Goal: Information Seeking & Learning: Check status

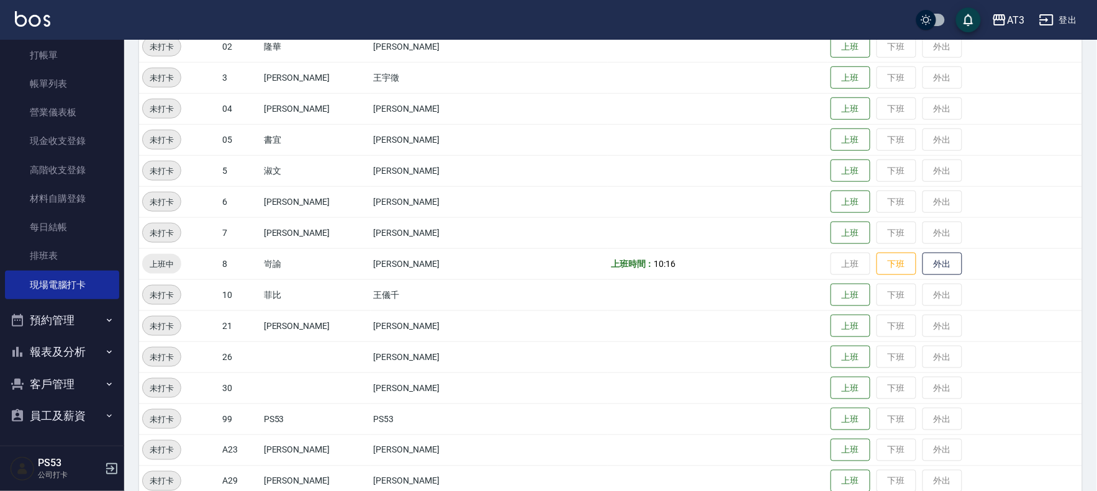
scroll to position [345, 0]
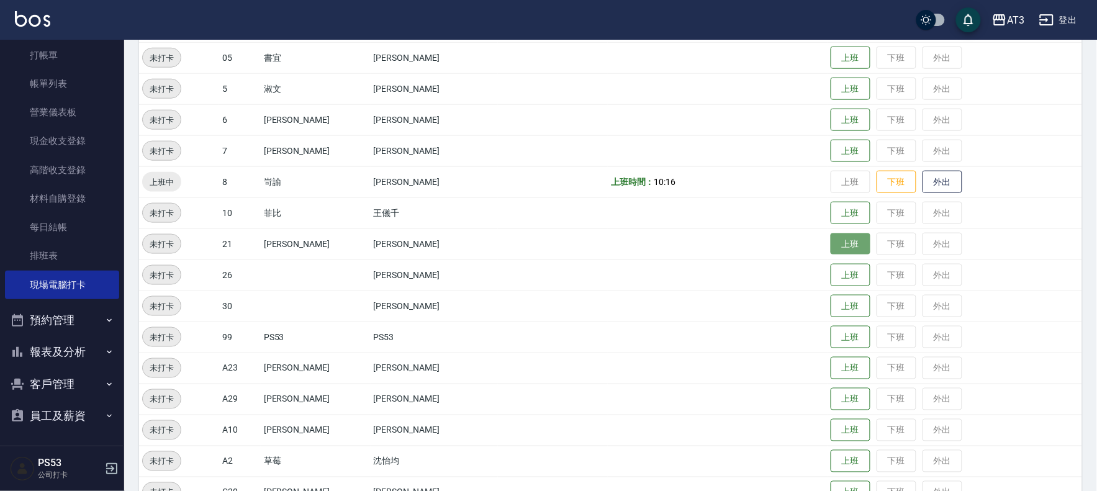
click at [831, 245] on button "上班" at bounding box center [851, 245] width 40 height 22
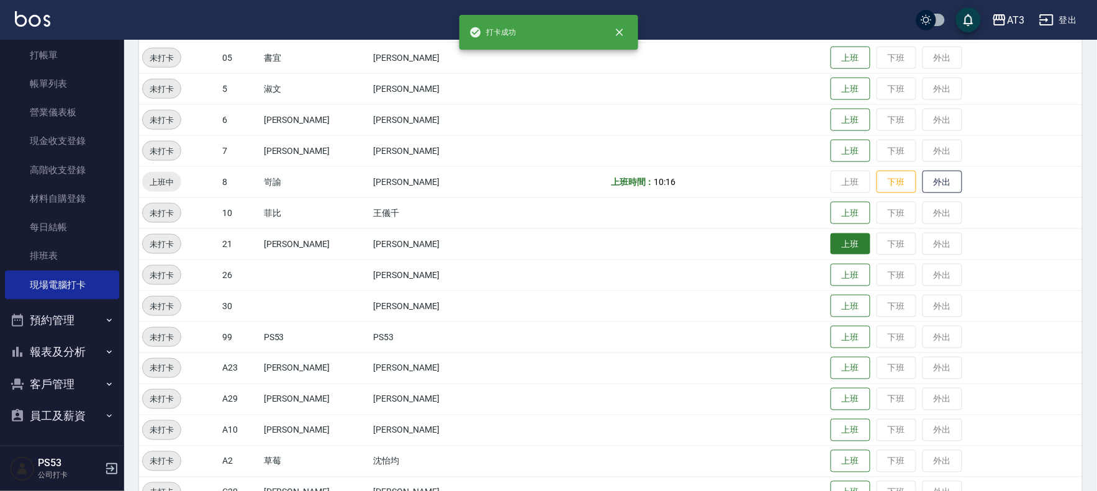
scroll to position [344, 0]
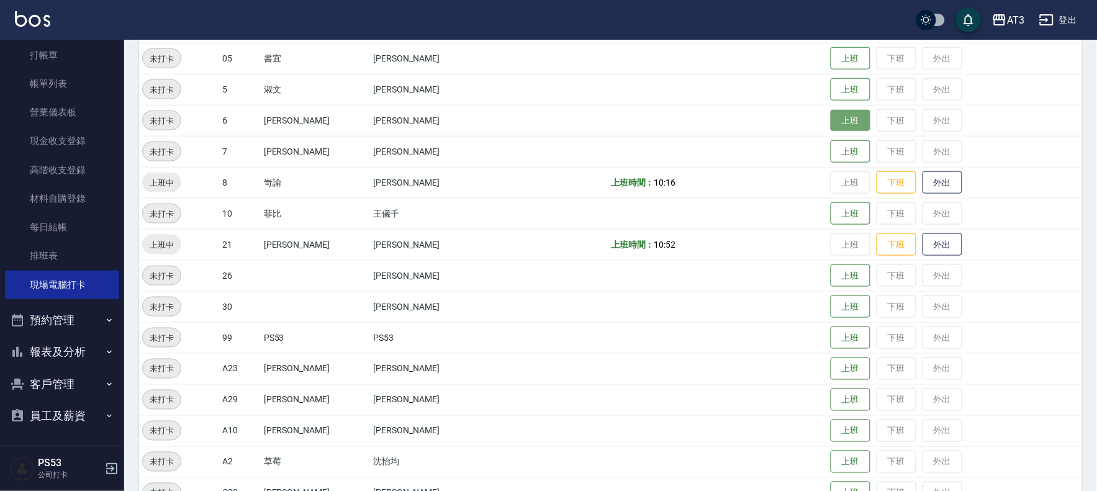
click at [833, 110] on button "上班" at bounding box center [851, 121] width 40 height 22
click at [831, 95] on button "上班" at bounding box center [851, 90] width 40 height 22
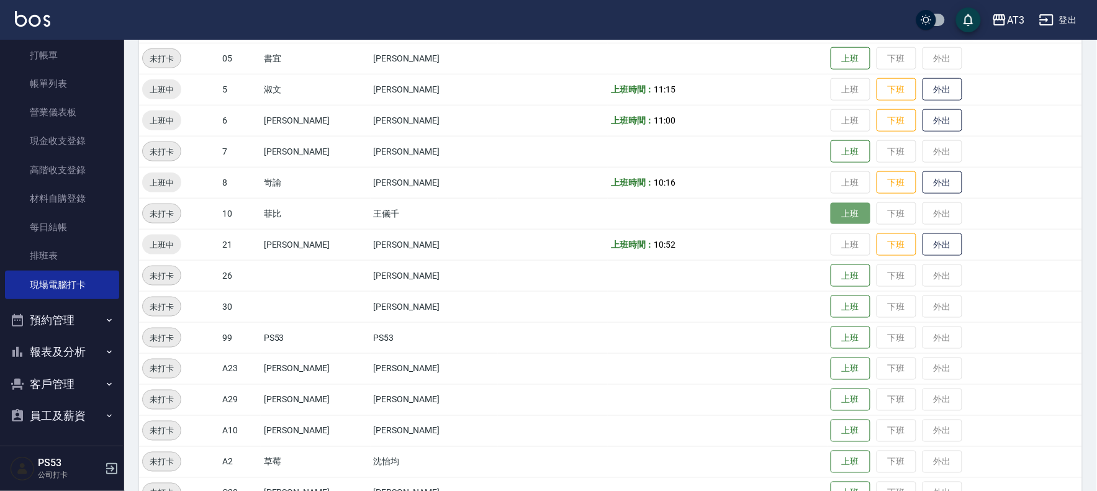
click at [831, 214] on button "上班" at bounding box center [851, 214] width 40 height 22
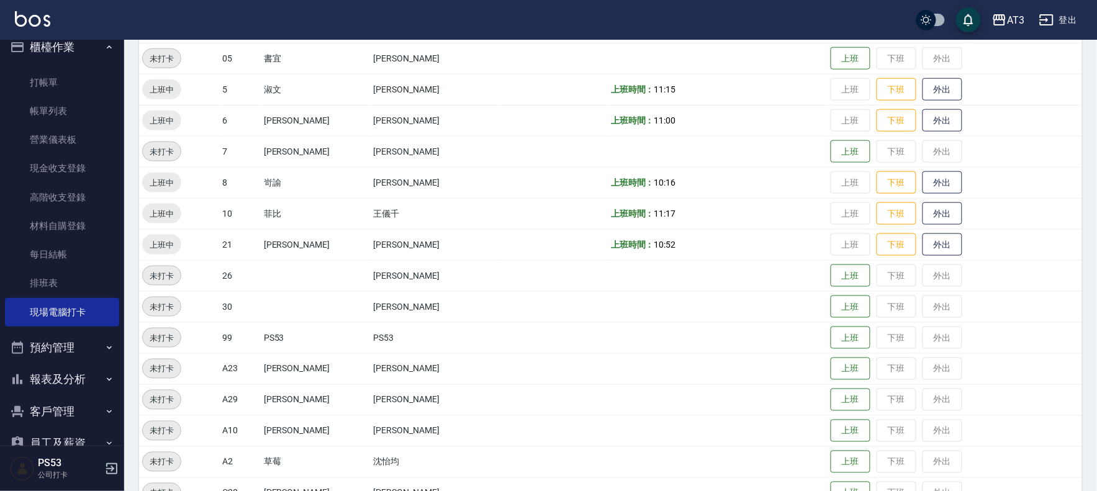
scroll to position [0, 0]
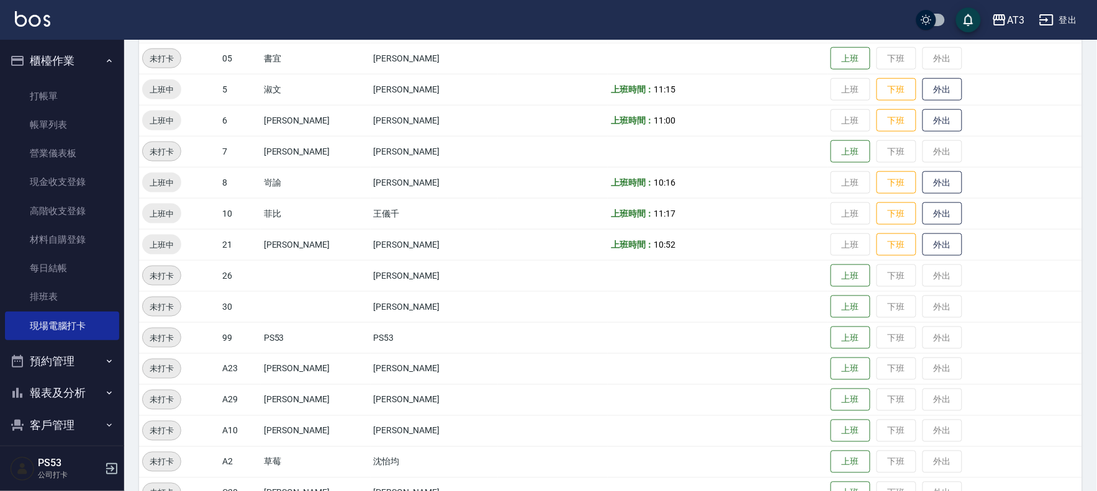
click at [44, 388] on button "報表及分析" at bounding box center [62, 393] width 114 height 32
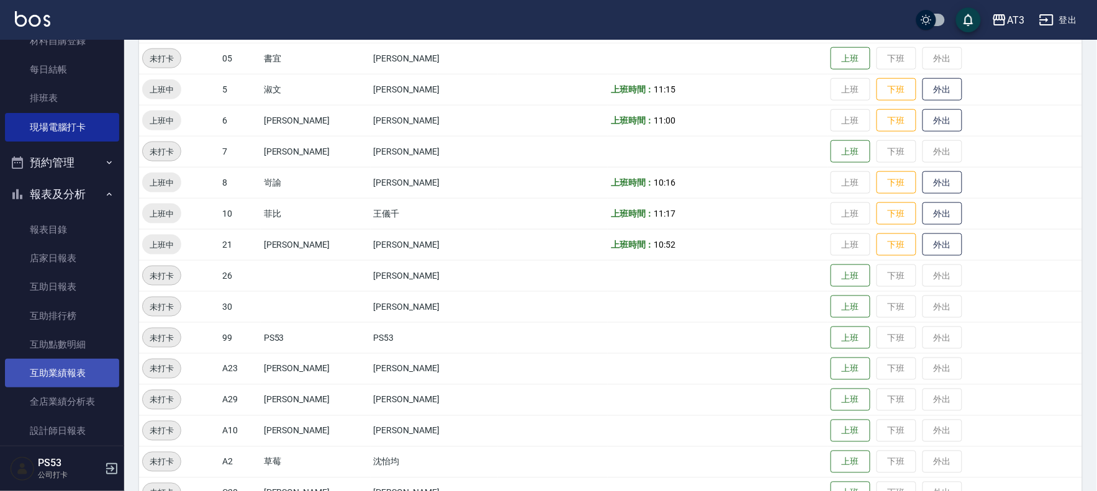
scroll to position [207, 0]
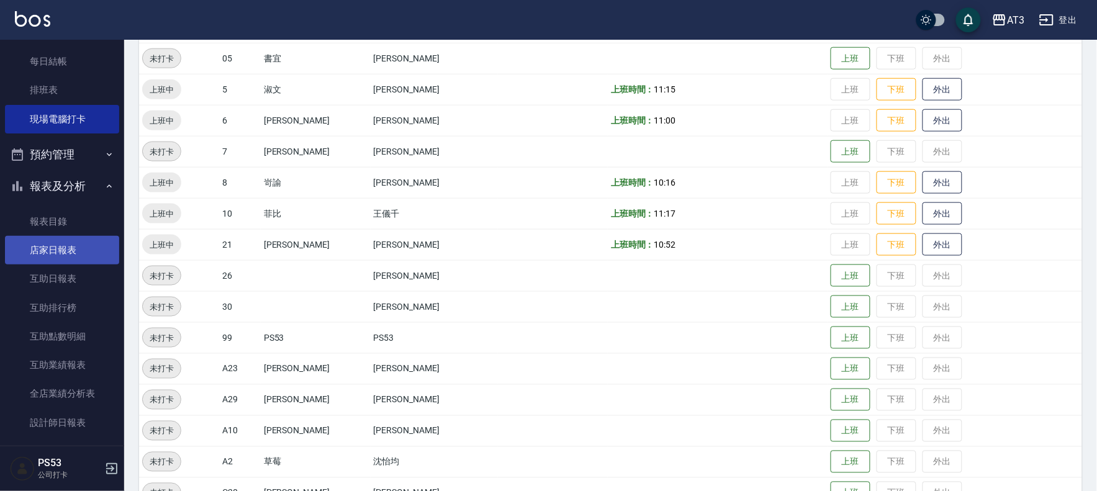
click at [50, 253] on link "店家日報表" at bounding box center [62, 250] width 114 height 29
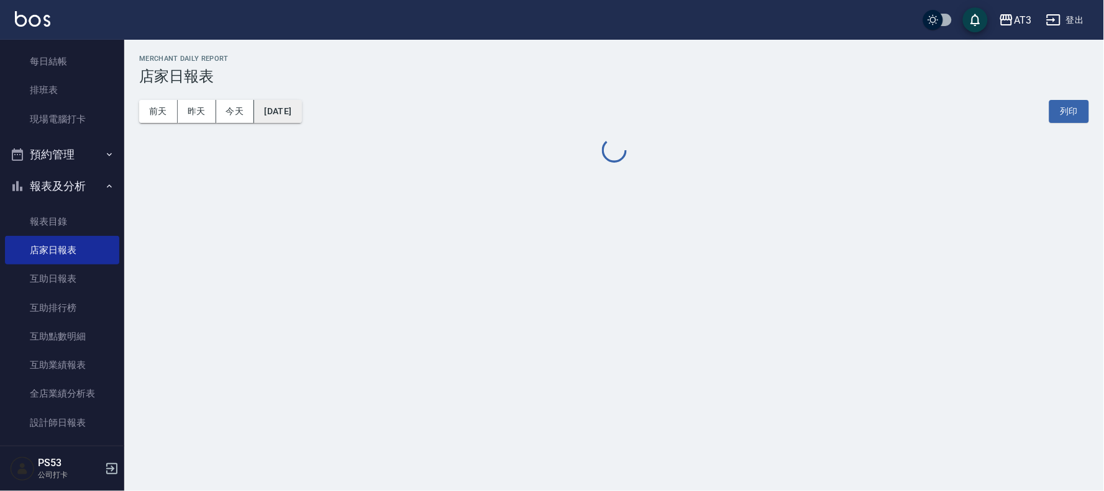
click at [265, 114] on button "[DATE]" at bounding box center [277, 111] width 47 height 23
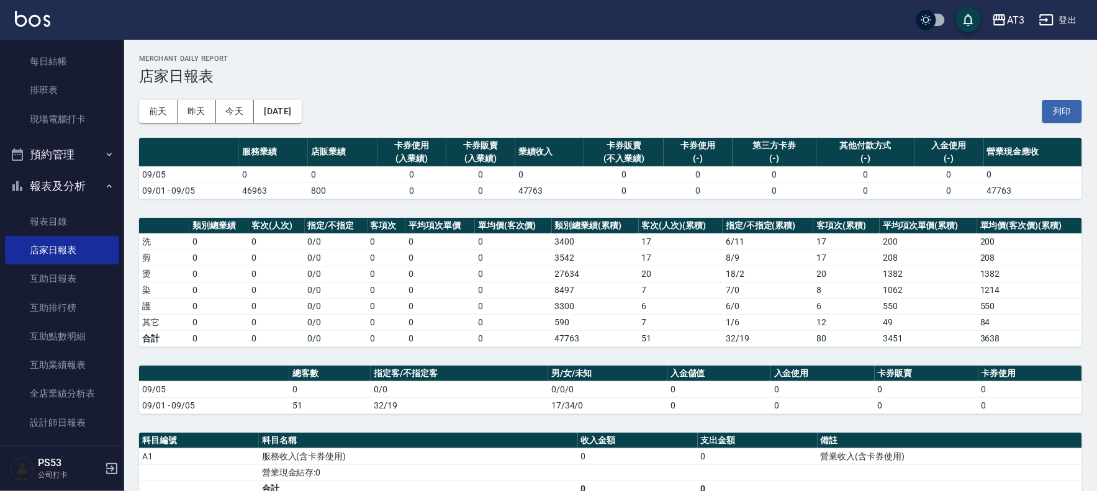
click at [486, 222] on th "單均價(客次價)" at bounding box center [513, 226] width 77 height 16
click at [301, 106] on button "[DATE]" at bounding box center [277, 111] width 47 height 23
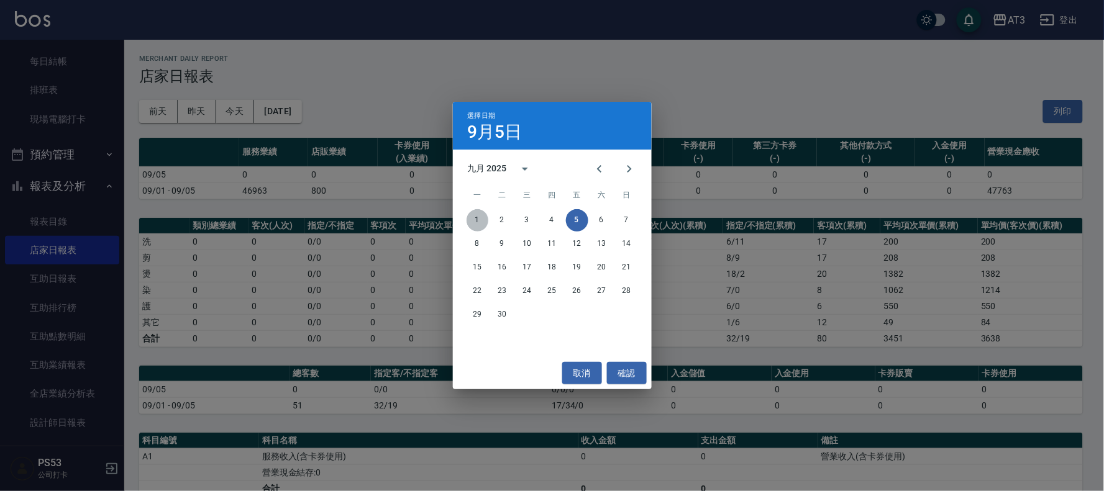
click at [477, 219] on button "1" at bounding box center [477, 220] width 22 height 22
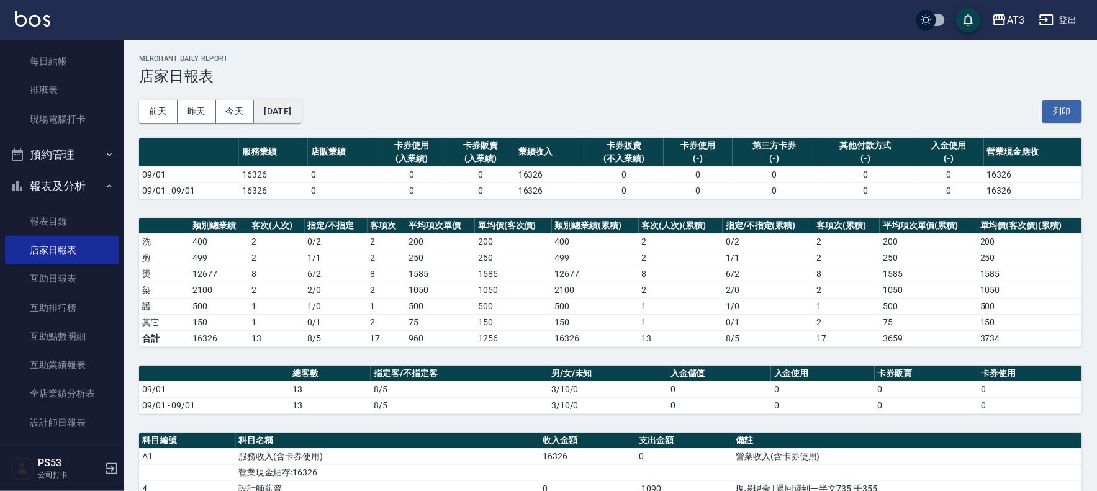
click at [276, 109] on button "[DATE]" at bounding box center [277, 111] width 47 height 23
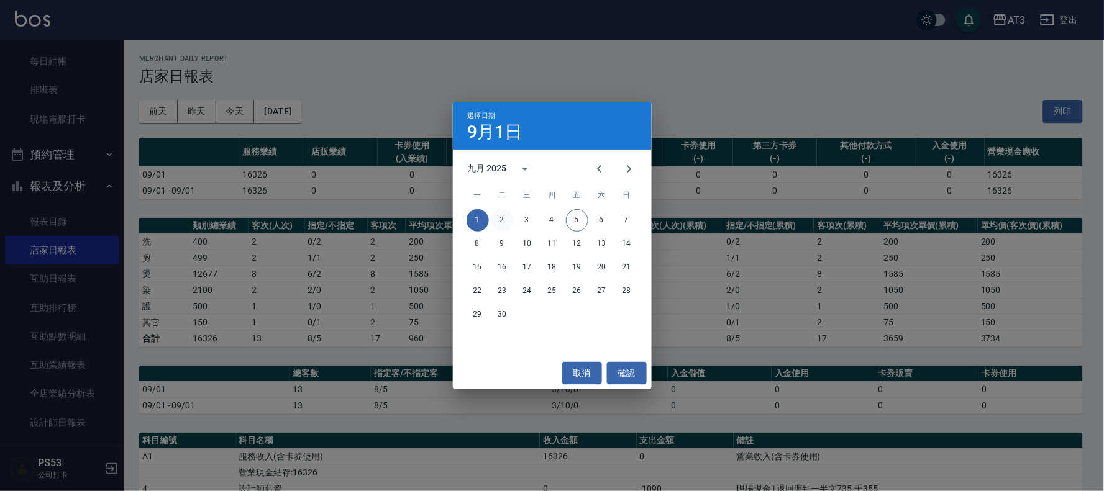
click at [504, 225] on button "2" at bounding box center [502, 220] width 22 height 22
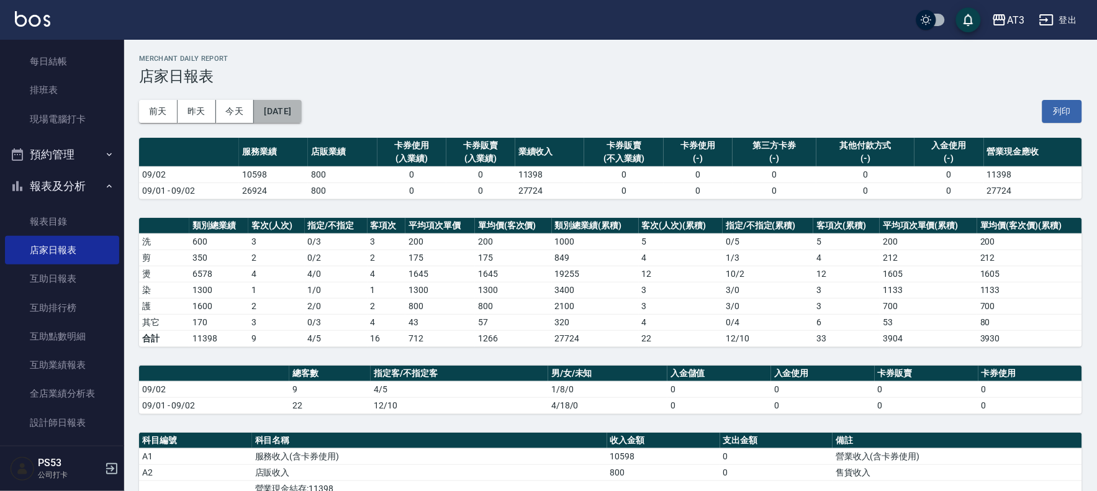
click at [281, 109] on button "[DATE]" at bounding box center [277, 111] width 47 height 23
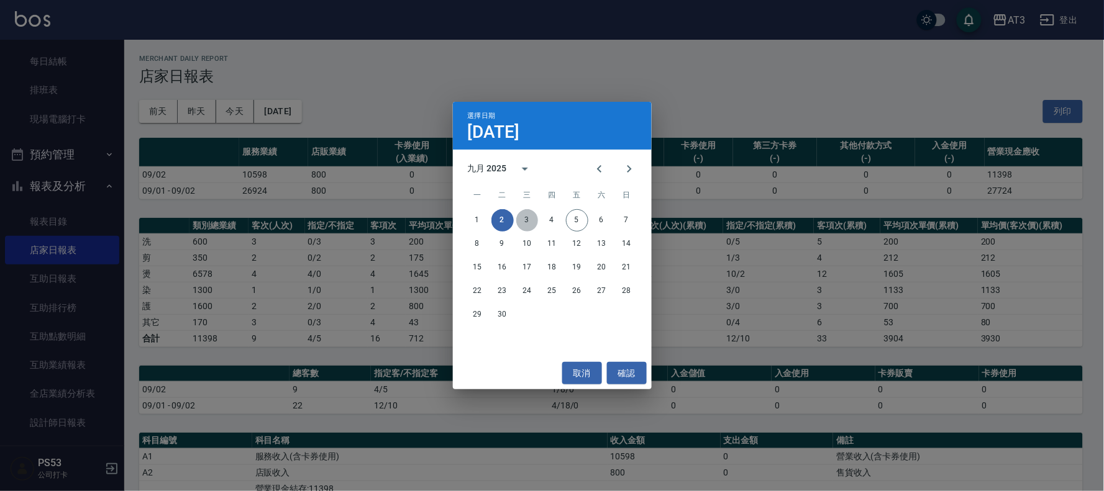
click at [522, 220] on button "3" at bounding box center [527, 220] width 22 height 22
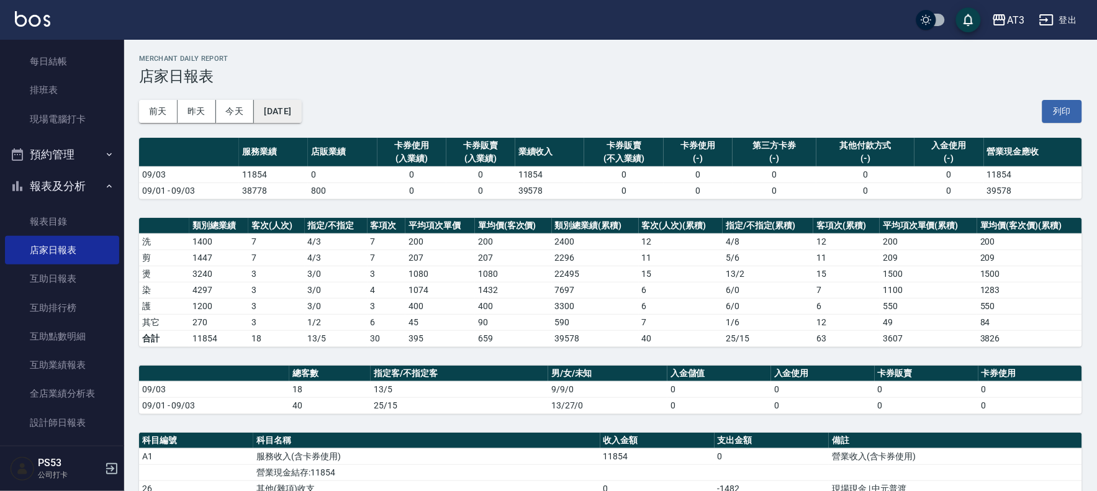
click at [301, 110] on button "[DATE]" at bounding box center [277, 111] width 47 height 23
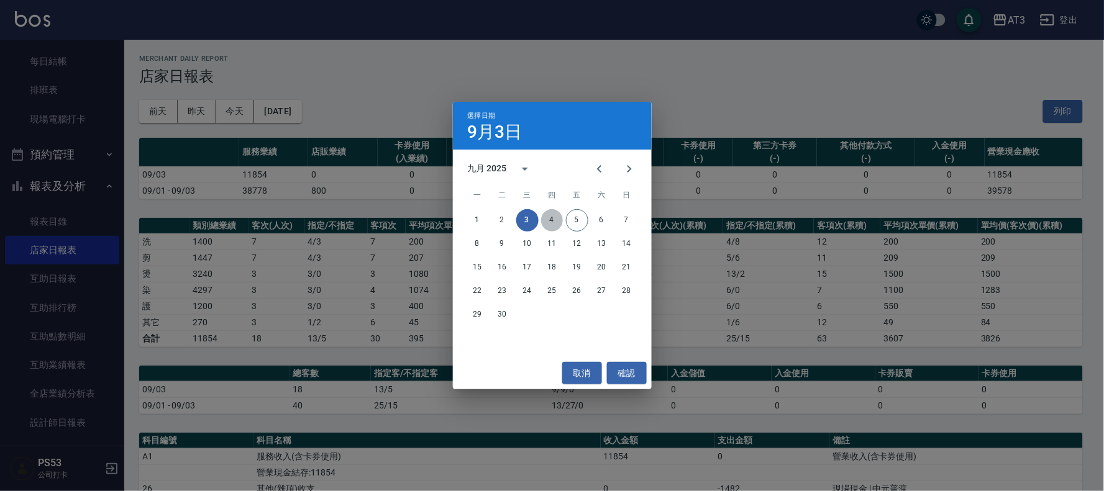
click at [554, 218] on button "4" at bounding box center [552, 220] width 22 height 22
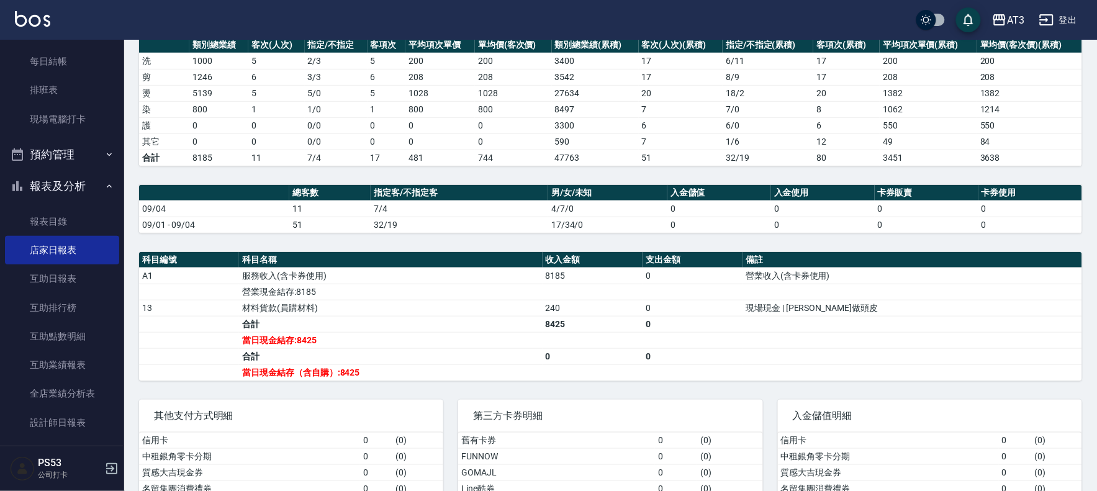
scroll to position [207, 0]
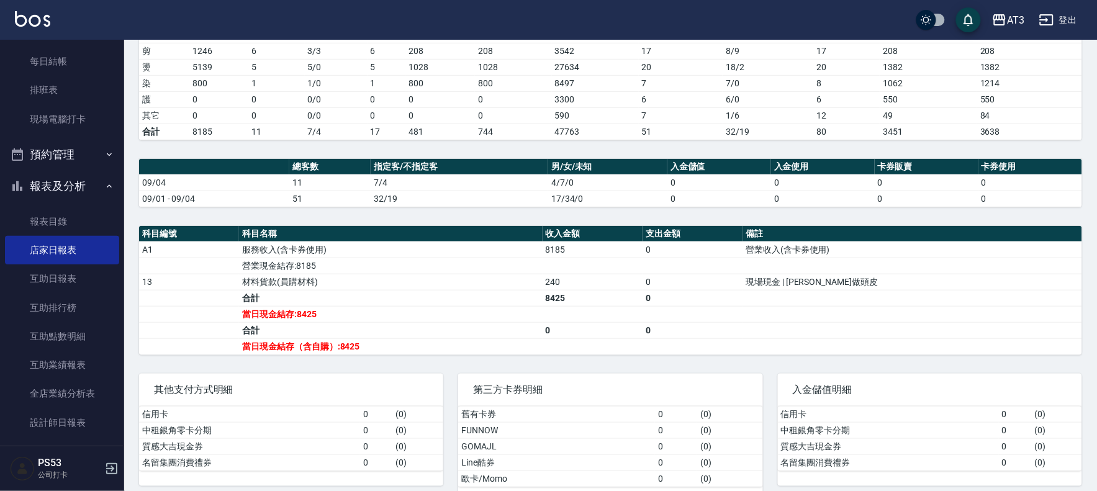
click at [1093, 140] on div "AT3 [DATE] 店家日報表 列印時間： [DATE][PHONE_NUMBER]:40 Merchant Daily Report 店家日報表 [DAT…" at bounding box center [610, 175] width 973 height 684
click at [98, 127] on link "現場電腦打卡" at bounding box center [62, 119] width 114 height 29
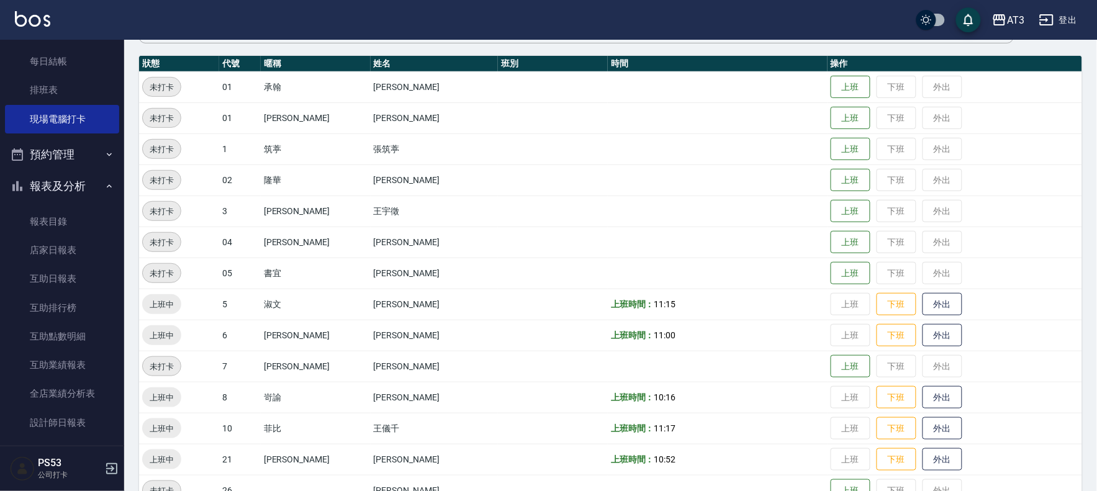
scroll to position [138, 0]
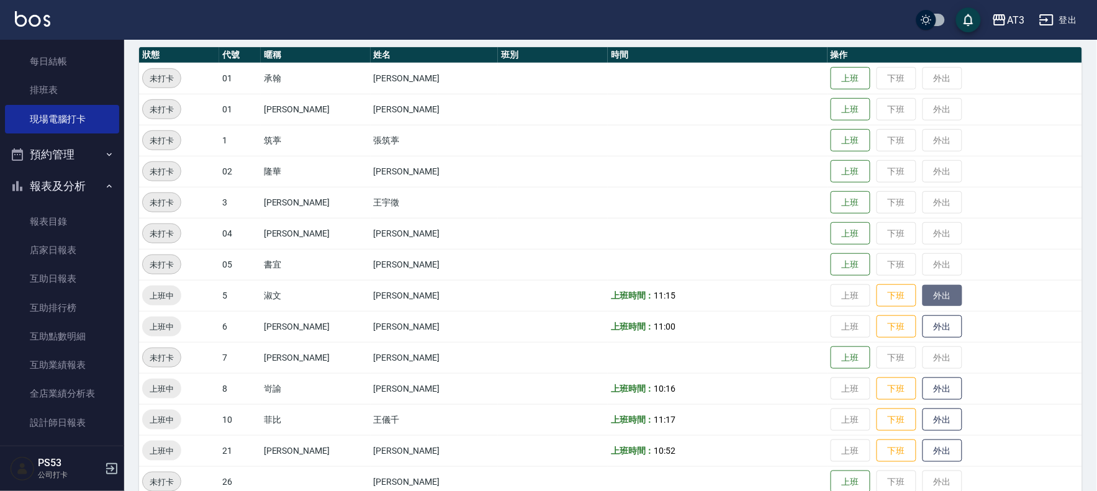
click at [923, 294] on button "外出" at bounding box center [943, 296] width 40 height 22
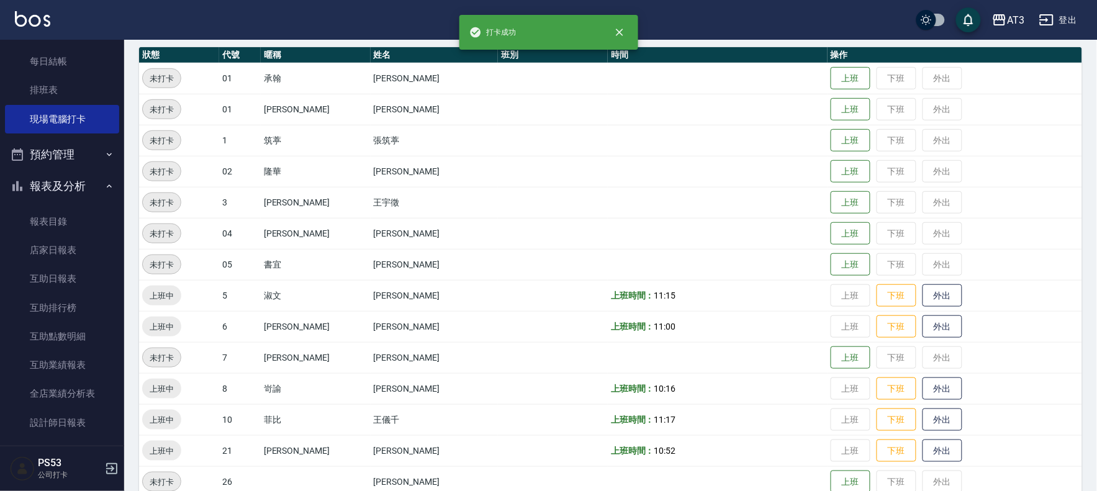
scroll to position [0, 0]
